Goal: Information Seeking & Learning: Check status

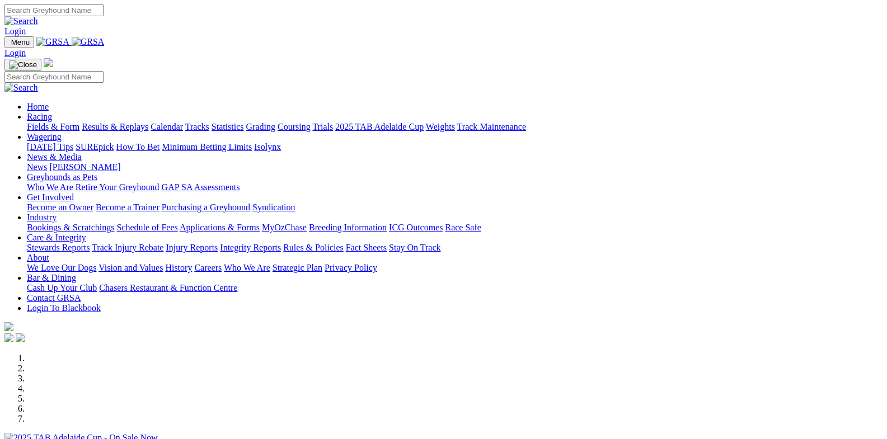
click at [52, 112] on link "Racing" at bounding box center [39, 117] width 25 height 10
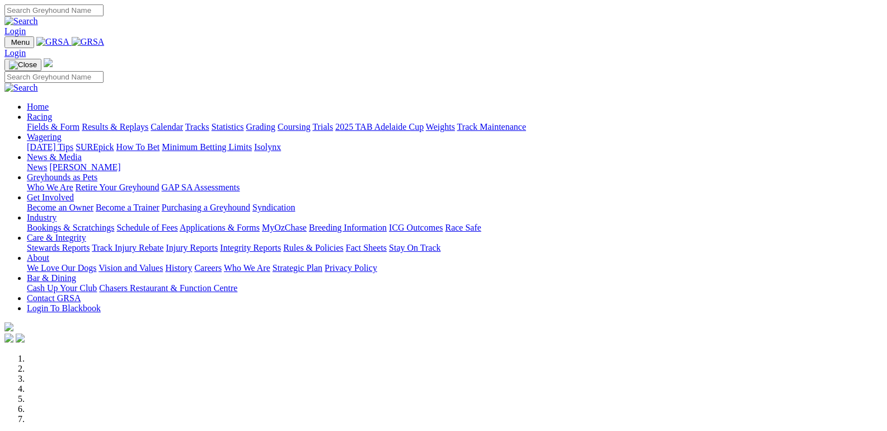
click at [55, 122] on link "Fields & Form" at bounding box center [53, 127] width 53 height 10
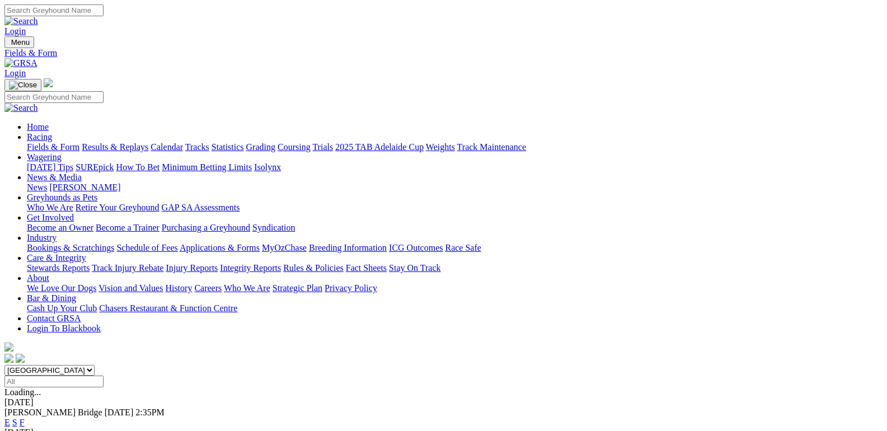
scroll to position [168, 0]
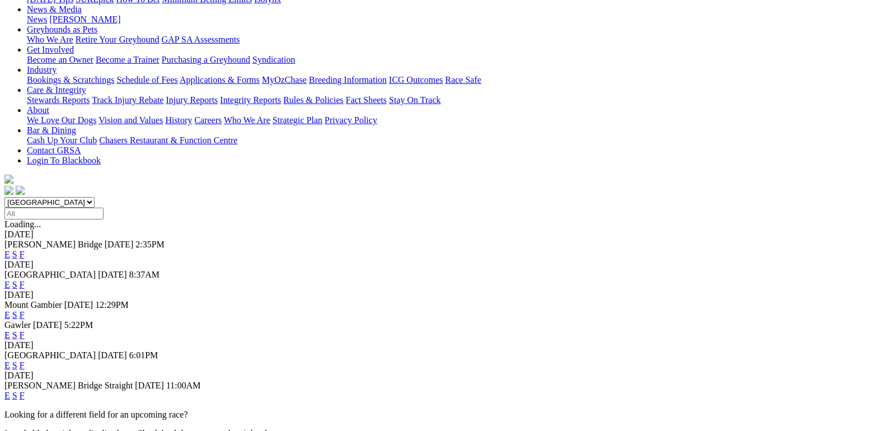
click at [25, 310] on link "F" at bounding box center [22, 315] width 5 height 10
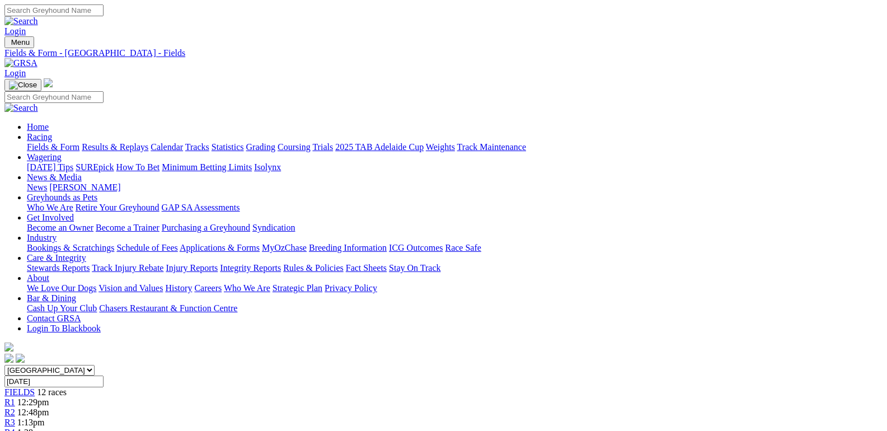
click at [148, 142] on link "Results & Replays" at bounding box center [115, 147] width 67 height 10
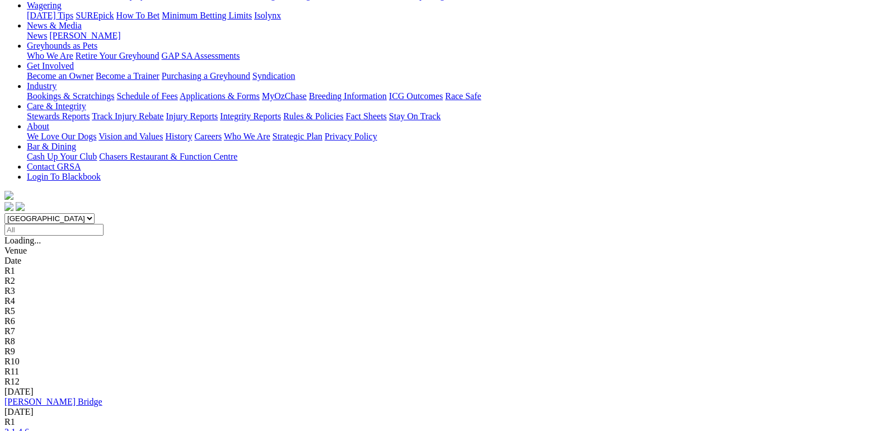
scroll to position [168, 0]
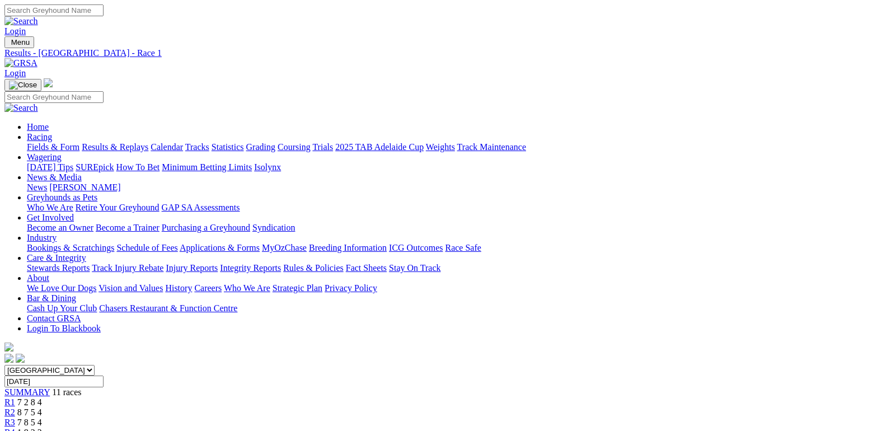
click at [15, 407] on link "R2" at bounding box center [9, 412] width 11 height 10
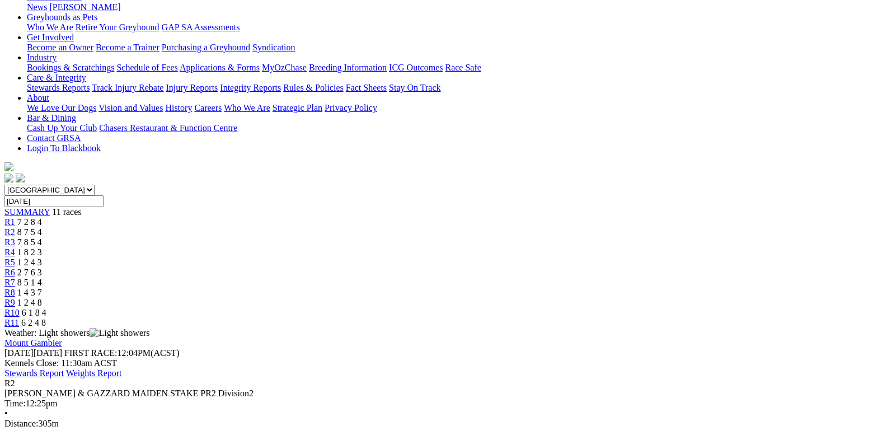
scroll to position [168, 0]
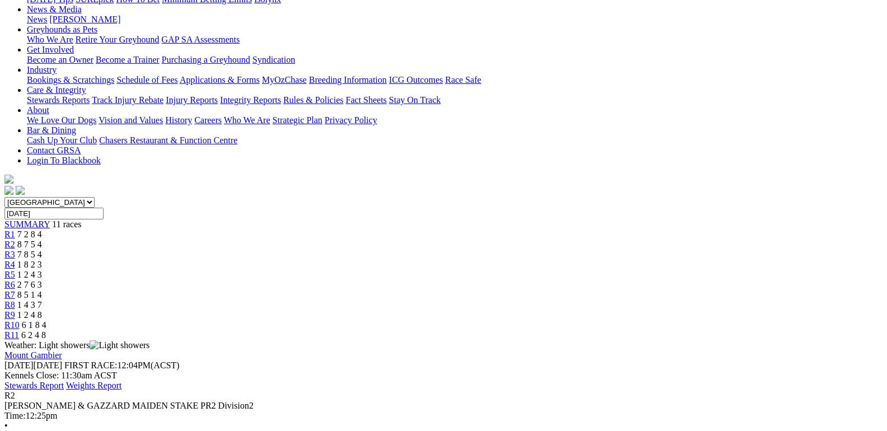
click at [42, 250] on span "7 8 5 4" at bounding box center [29, 255] width 25 height 10
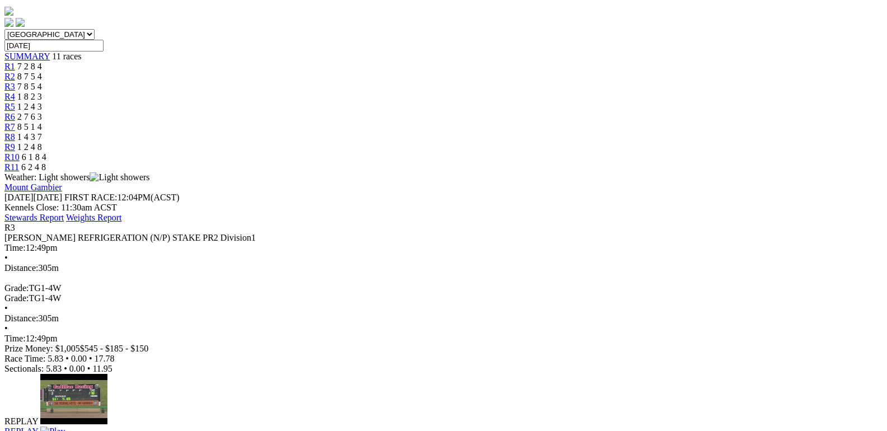
scroll to position [168, 0]
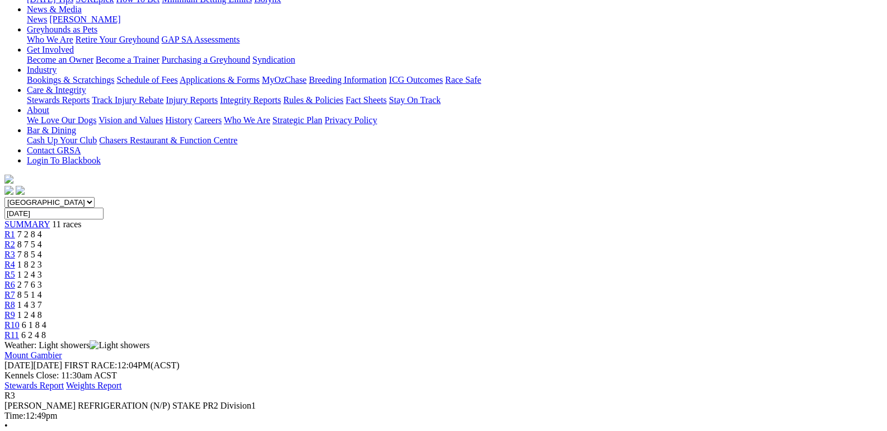
click at [42, 260] on span "1 8 2 3" at bounding box center [29, 265] width 25 height 10
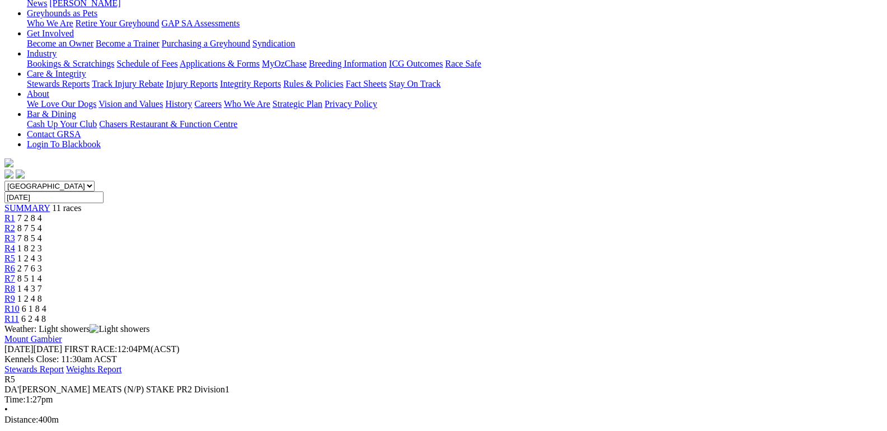
scroll to position [168, 0]
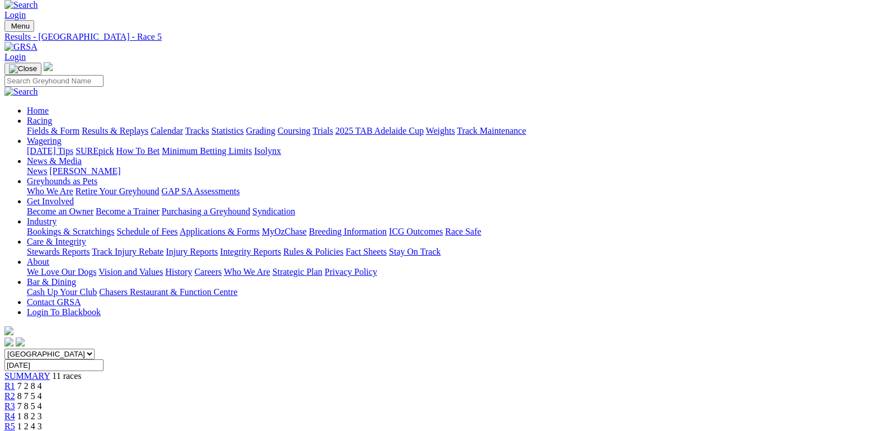
scroll to position [0, 0]
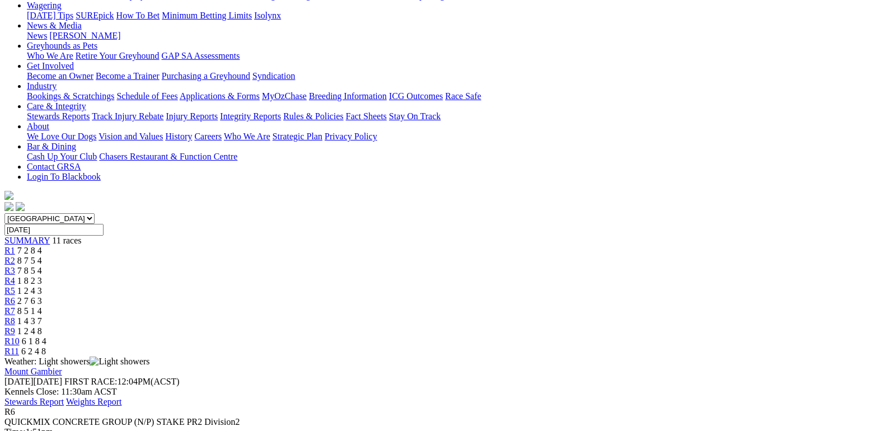
scroll to position [168, 0]
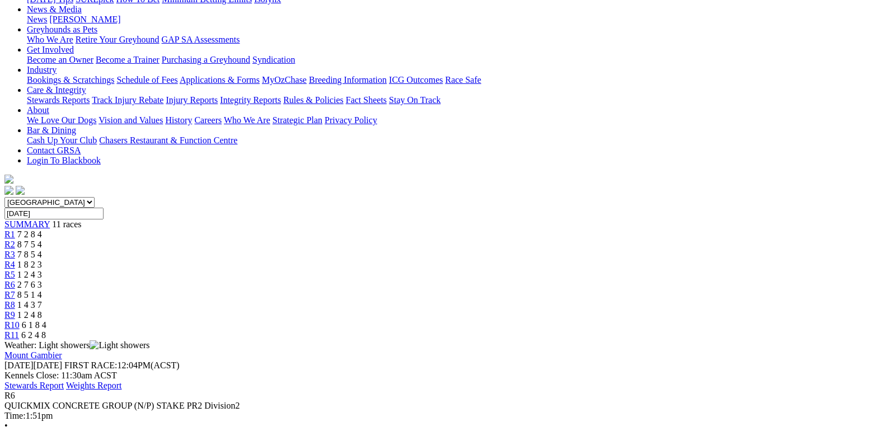
click at [560, 290] on div "R7 8 5 1 4" at bounding box center [443, 295] width 878 height 10
